Goal: Unclear: Browse casually

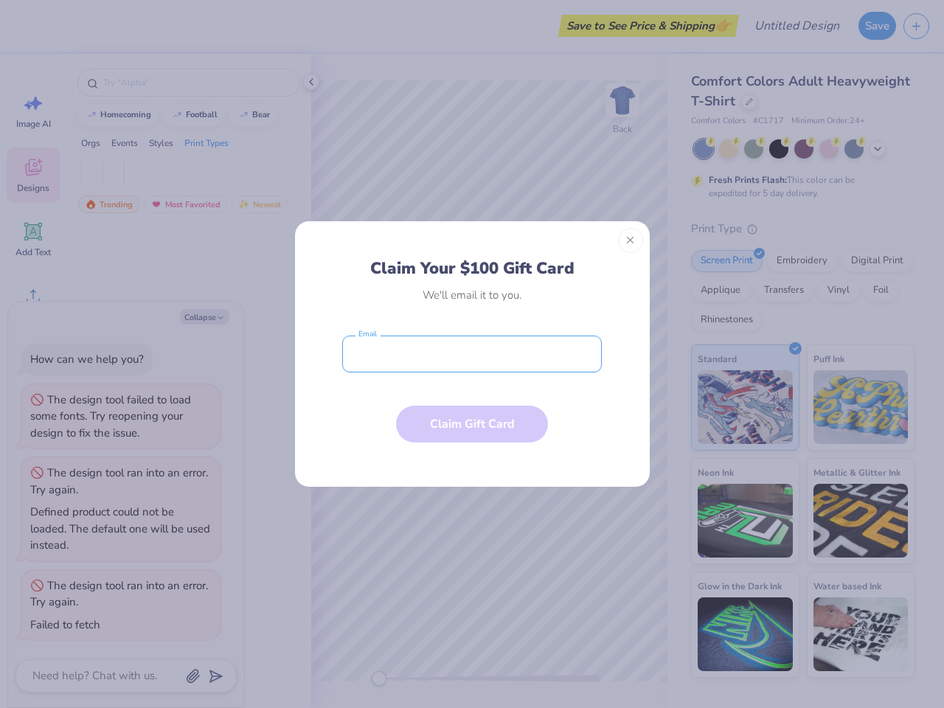
type textarea "x"
click at [472, 354] on input "email" at bounding box center [472, 354] width 260 height 37
click at [631, 240] on button "Close" at bounding box center [630, 240] width 25 height 25
